Goal: Transaction & Acquisition: Book appointment/travel/reservation

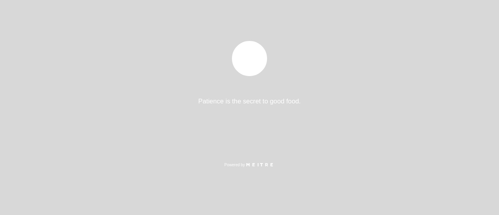
select select "es"
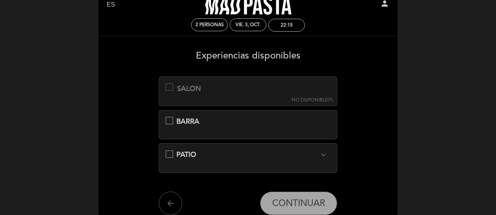
scroll to position [25, 0]
click at [168, 88] on div at bounding box center [170, 87] width 8 height 8
click at [168, 150] on div "PATIO expand_more El sector patio es un deck con toldo. Sector semi cubierto, c…" at bounding box center [249, 154] width 166 height 10
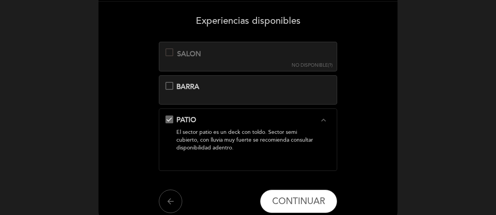
scroll to position [59, 0]
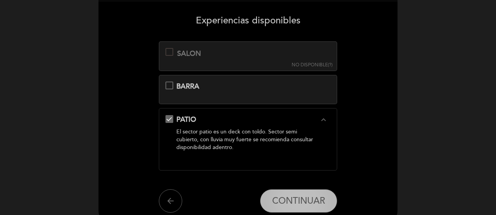
click at [283, 198] on span "CONTINUAR" at bounding box center [298, 200] width 53 height 11
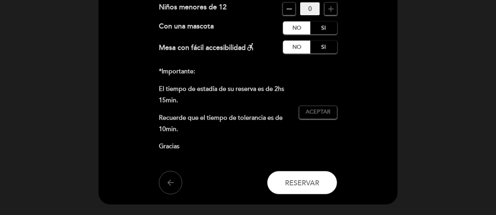
scroll to position [118, 0]
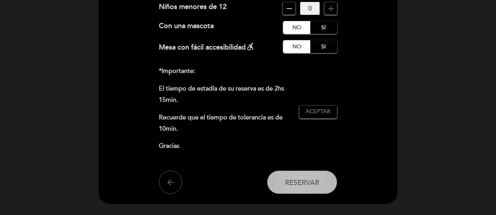
click at [290, 183] on span "Reservar" at bounding box center [302, 182] width 34 height 9
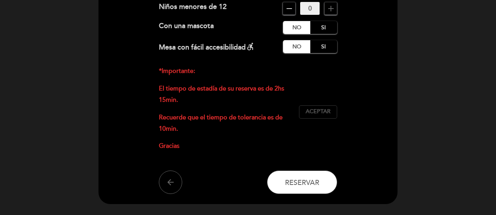
click at [321, 112] on span "Aceptar" at bounding box center [318, 112] width 25 height 8
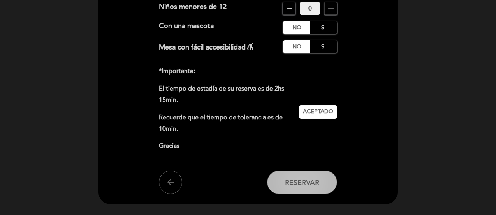
click at [307, 189] on button "Reservar" at bounding box center [302, 181] width 70 height 23
click at [306, 180] on span "Reservar" at bounding box center [302, 182] width 34 height 9
click at [316, 180] on span "Reservar" at bounding box center [302, 182] width 34 height 9
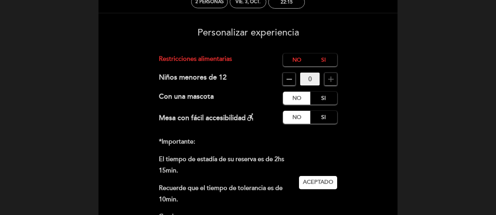
scroll to position [47, 0]
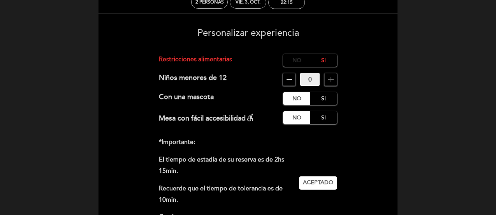
click at [295, 61] on label "No" at bounding box center [296, 60] width 27 height 13
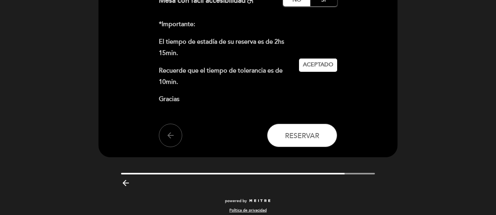
scroll to position [170, 0]
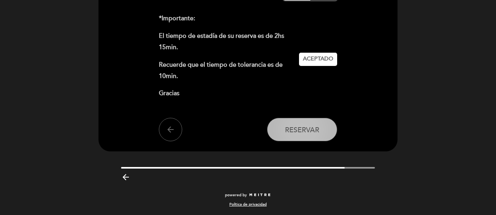
click at [314, 137] on button "Reservar" at bounding box center [302, 129] width 70 height 23
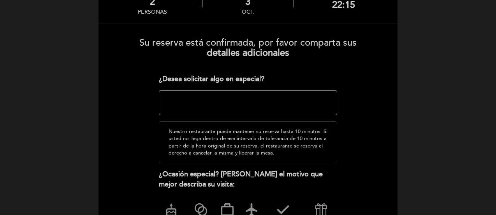
scroll to position [59, 0]
click at [201, 99] on textarea at bounding box center [248, 102] width 179 height 25
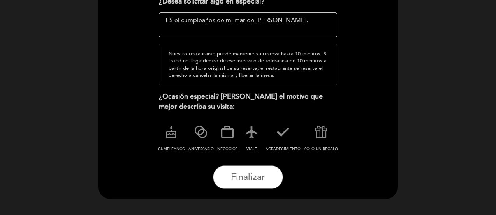
scroll to position [143, 0]
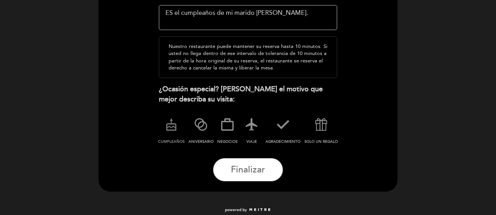
type textarea "ES el cumpleaños de mi marido [PERSON_NAME]."
click at [169, 127] on icon at bounding box center [171, 124] width 20 height 20
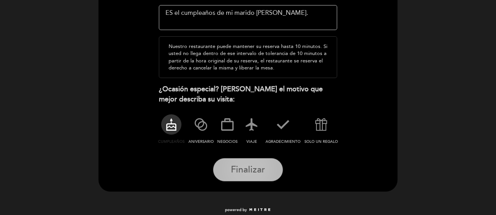
click at [250, 166] on span "Finalizar" at bounding box center [248, 169] width 34 height 11
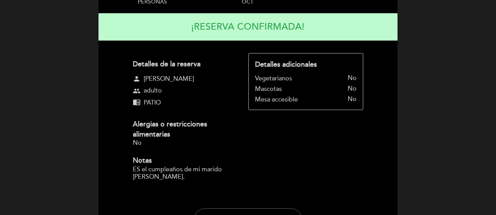
scroll to position [80, 0]
